Goal: Navigation & Orientation: Find specific page/section

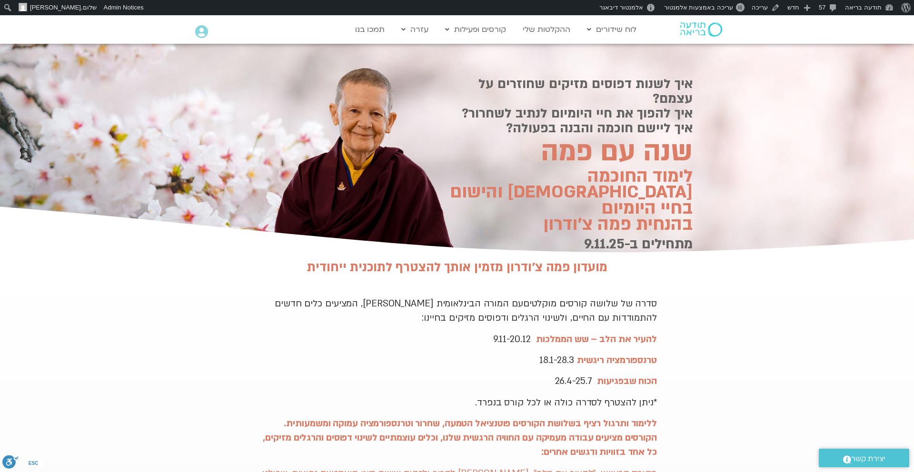
click at [712, 39] on div at bounding box center [687, 30] width 82 height 28
click at [715, 11] on link "עריכה באמצעות אלמנטור" at bounding box center [704, 7] width 88 height 15
click at [731, 39] on span "בונה תבנית" at bounding box center [704, 36] width 78 height 12
click at [521, 77] on h2 "איך לשנות דפוסים מזיקים שחוזרים על עצמם? איך להפוך את חיי היומיום לנתיב לשחרור?…" at bounding box center [564, 106] width 257 height 59
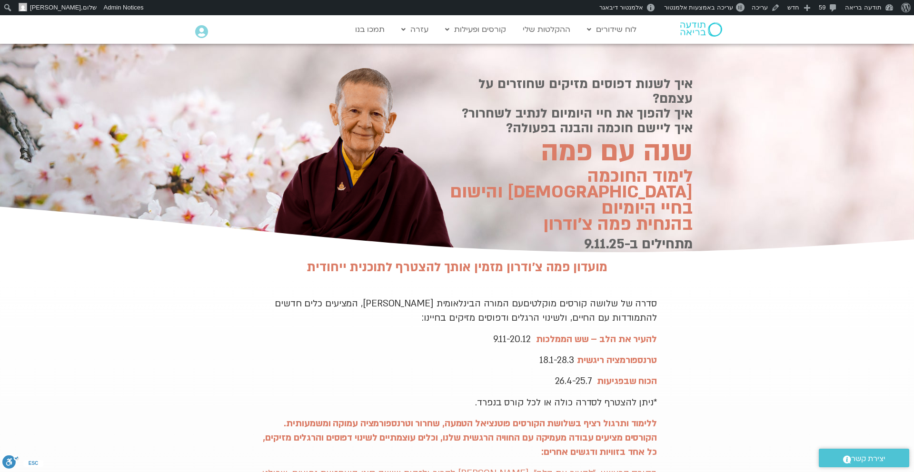
click at [496, 81] on h2 "איך לשנות דפוסים מזיקים שחוזרים על עצמם? איך להפוך את חיי היומיום לנתיב לשחרור?…" at bounding box center [564, 106] width 257 height 59
click at [700, 8] on span "עריכה באמצעות אלמנטור" at bounding box center [698, 7] width 69 height 7
